Goal: Navigation & Orientation: Find specific page/section

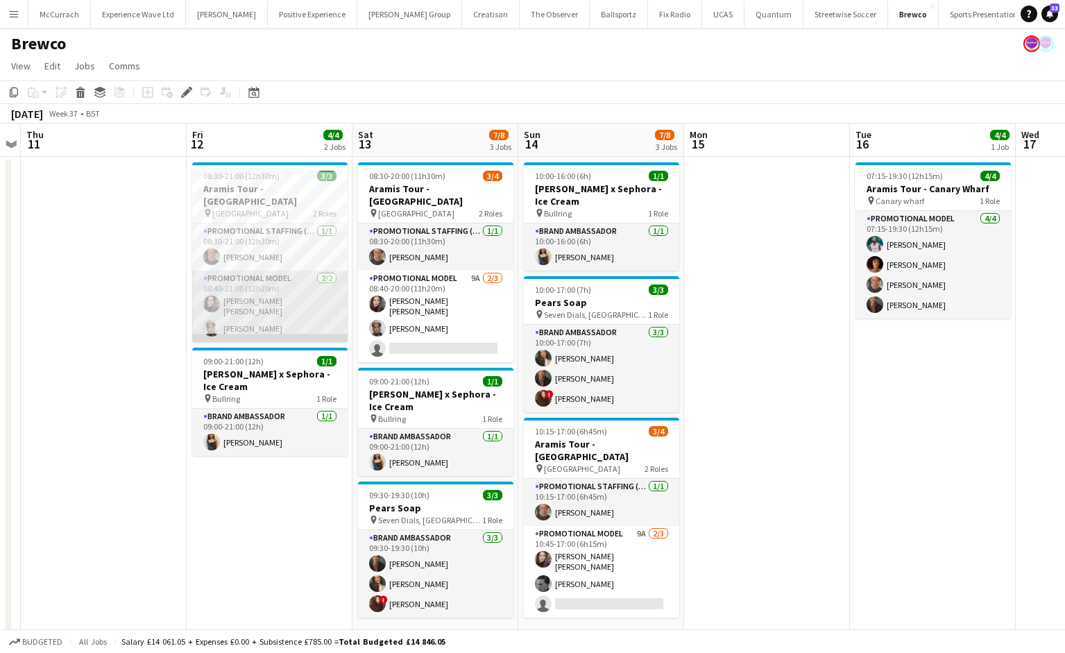
scroll to position [0, 397]
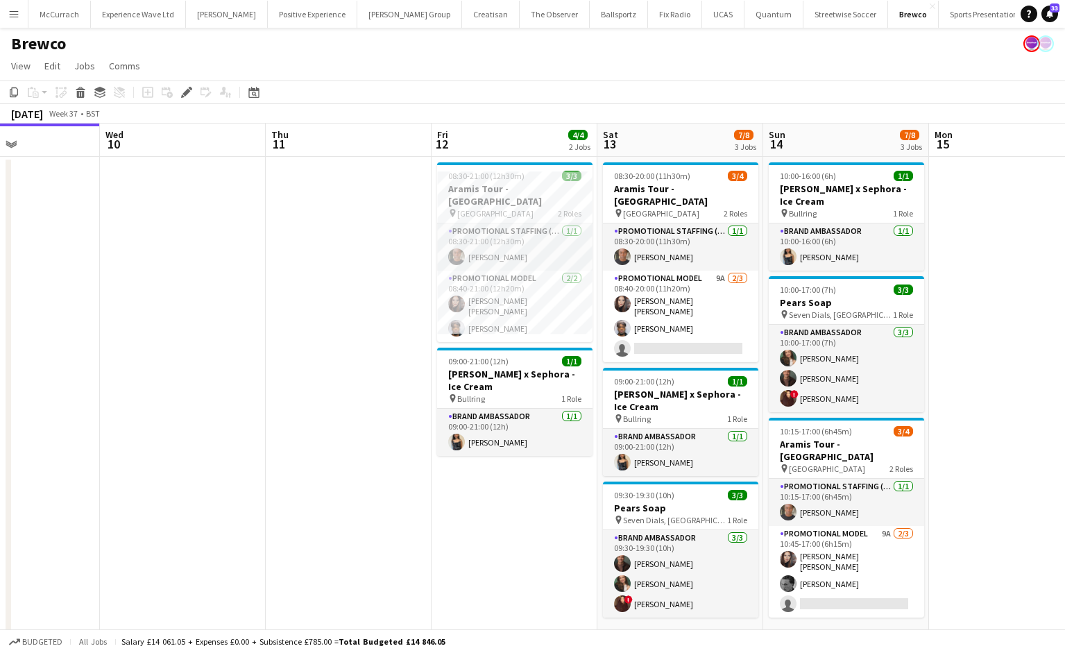
click at [12, 16] on app-icon "Menu" at bounding box center [13, 13] width 11 height 11
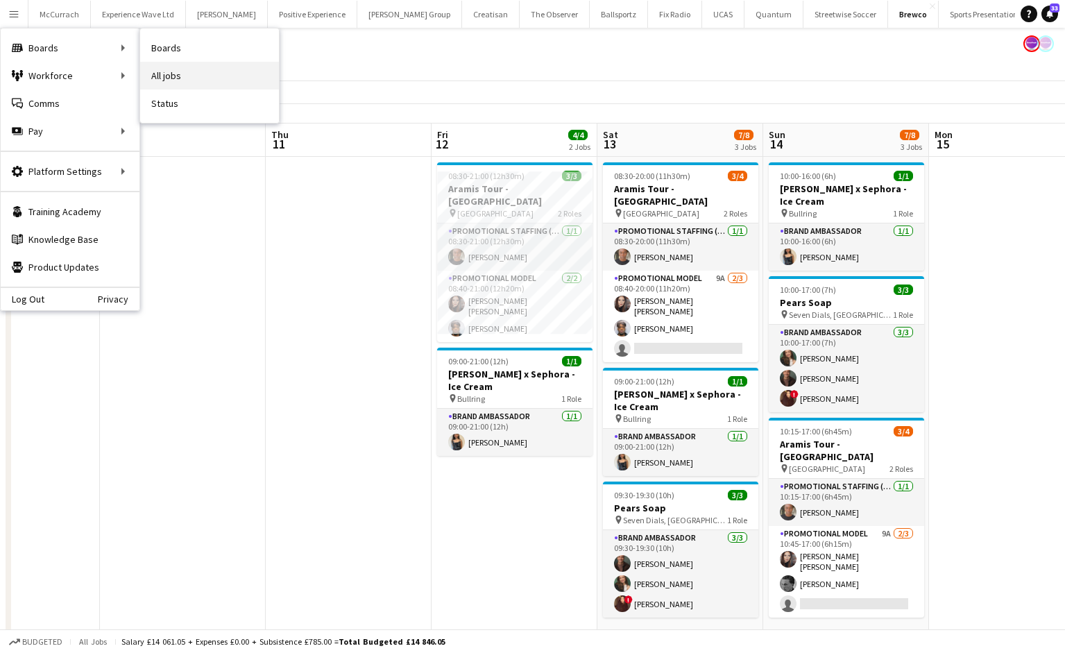
click at [166, 76] on link "All jobs" at bounding box center [209, 76] width 139 height 28
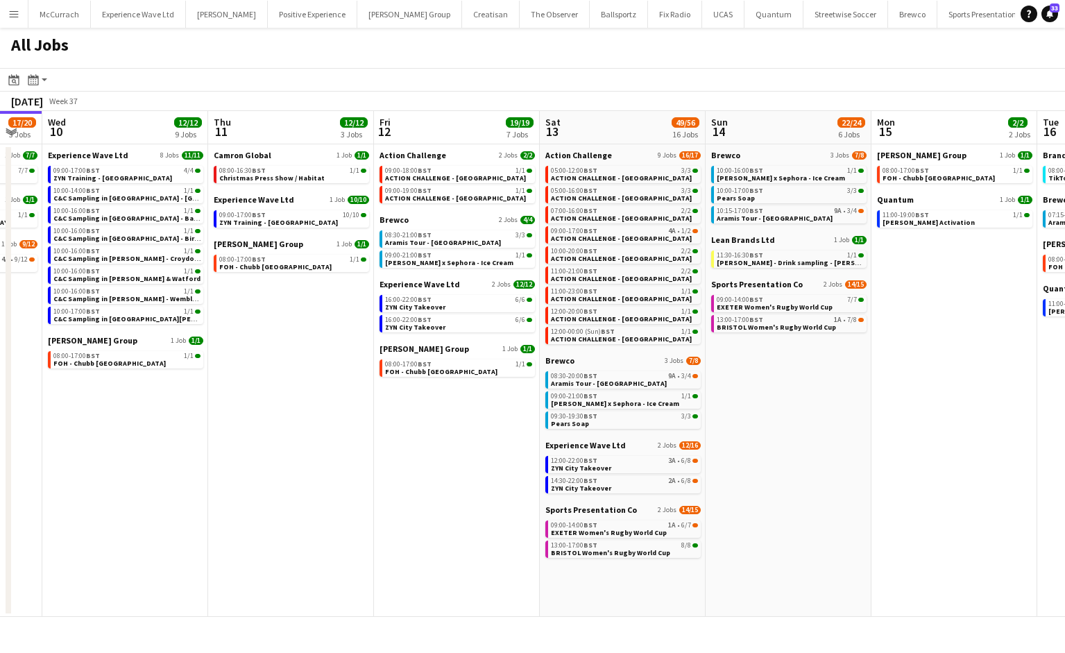
scroll to position [0, 632]
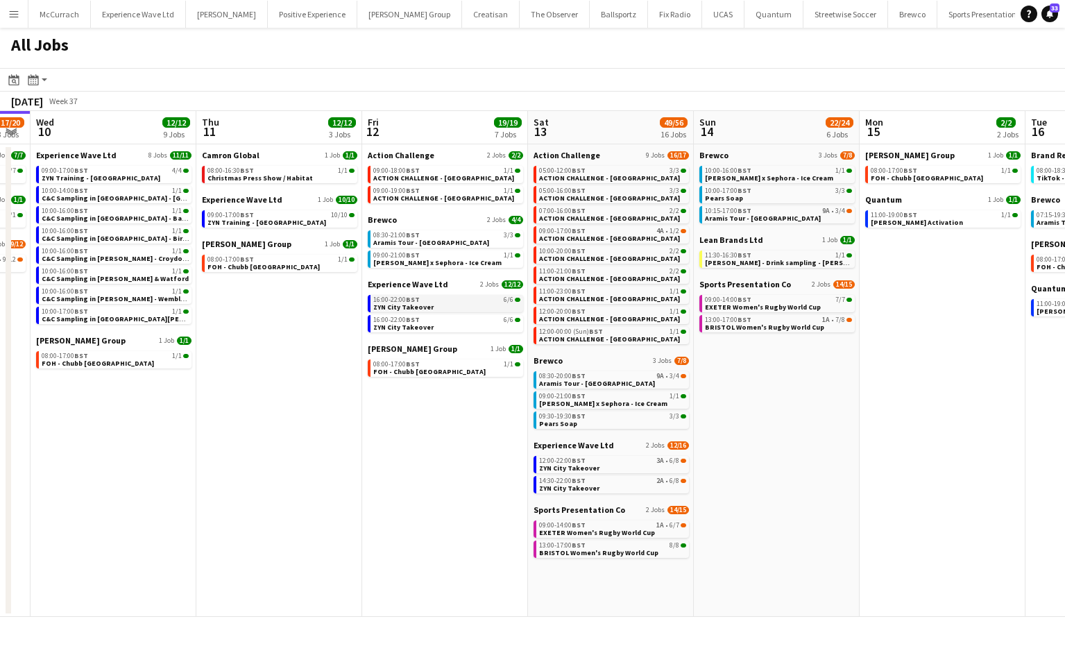
click at [424, 309] on span "ZYN City Takeover" at bounding box center [403, 306] width 60 height 9
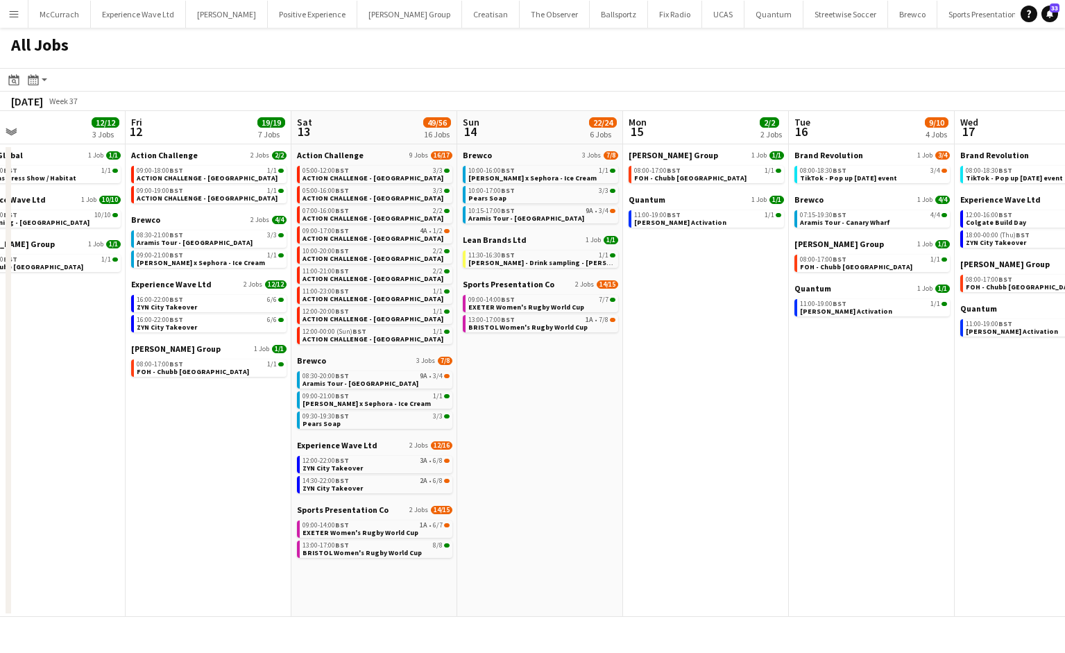
scroll to position [0, 377]
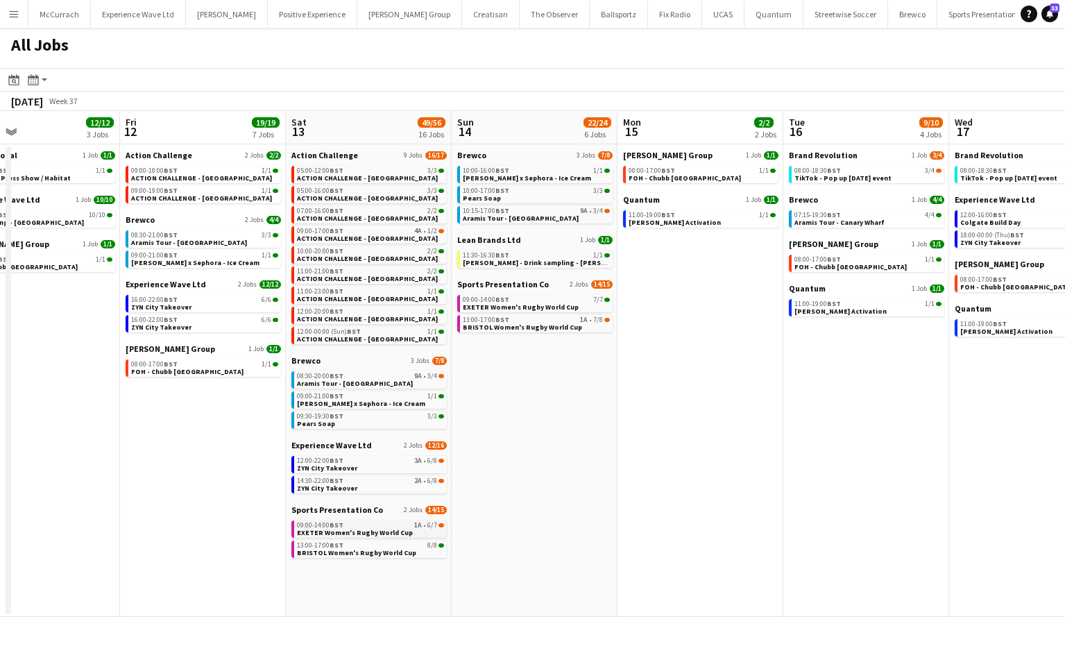
click at [330, 522] on span "BST" at bounding box center [336, 524] width 14 height 9
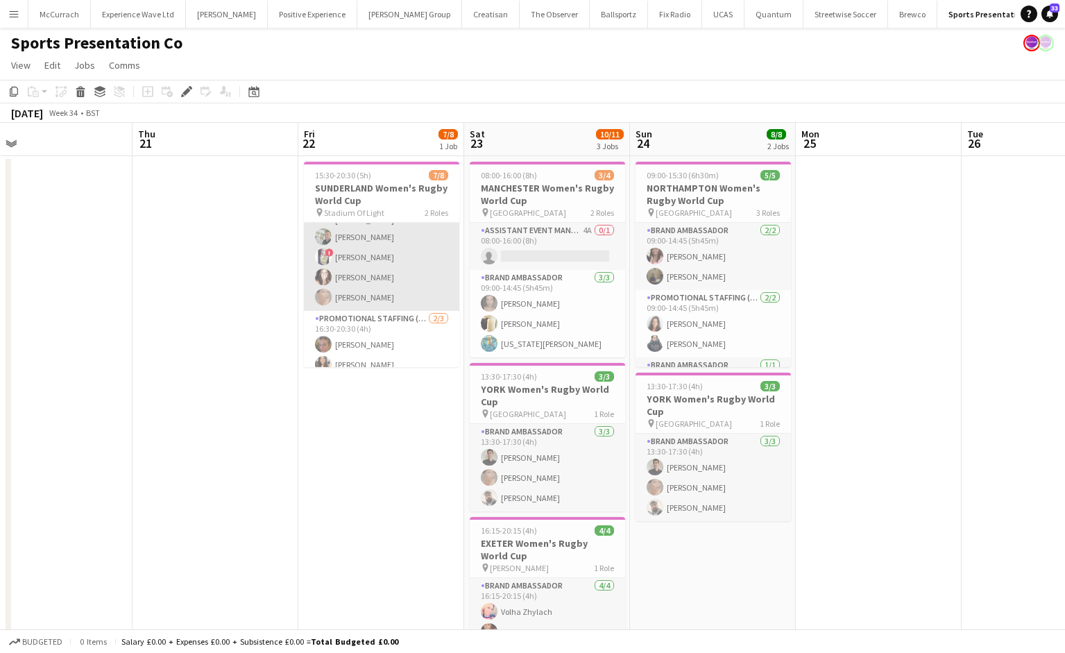
scroll to position [70, 0]
